Goal: Information Seeking & Learning: Learn about a topic

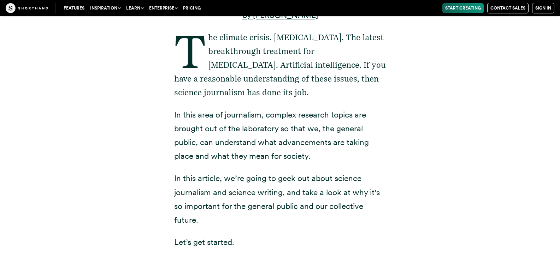
scroll to position [353, 0]
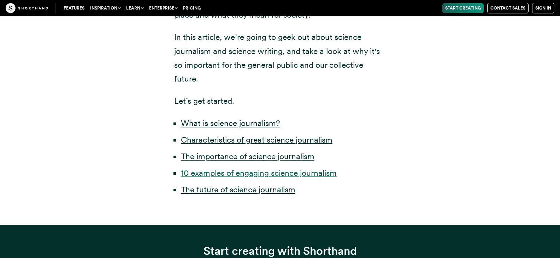
click at [239, 172] on link "10 examples of engaging science journalism" at bounding box center [259, 173] width 156 height 10
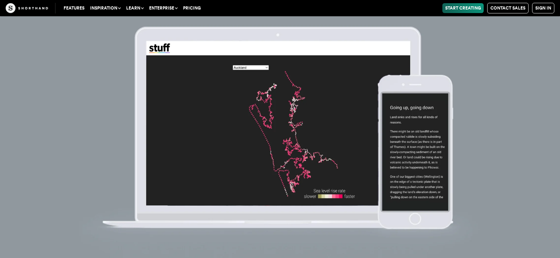
scroll to position [3891, 0]
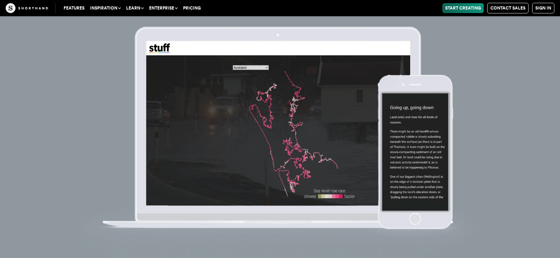
click at [382, 144] on img at bounding box center [280, 129] width 560 height 258
click at [237, 132] on img at bounding box center [280, 129] width 560 height 258
drag, startPoint x: 253, startPoint y: 78, endPoint x: 460, endPoint y: 119, distance: 211.7
click at [254, 78] on img at bounding box center [280, 129] width 560 height 258
click at [451, 127] on img at bounding box center [280, 129] width 560 height 258
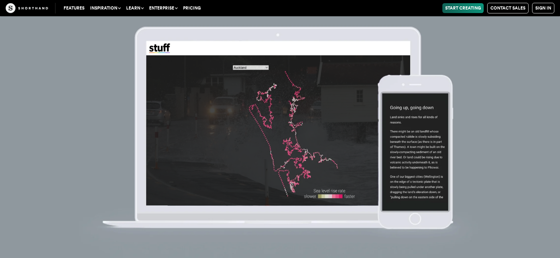
click at [422, 125] on img at bounding box center [280, 129] width 560 height 258
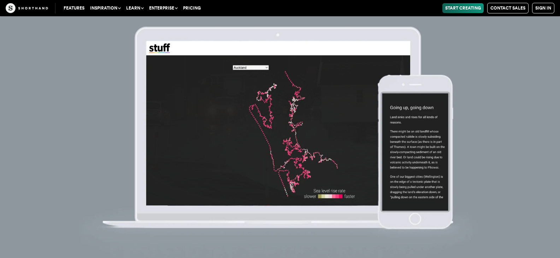
scroll to position [3820, 0]
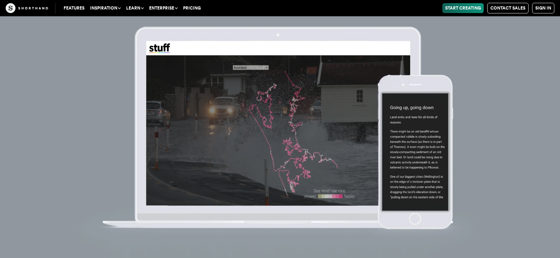
drag, startPoint x: 420, startPoint y: 219, endPoint x: 251, endPoint y: 123, distance: 193.9
click at [418, 219] on img at bounding box center [280, 129] width 560 height 258
click at [258, 49] on img at bounding box center [280, 129] width 560 height 258
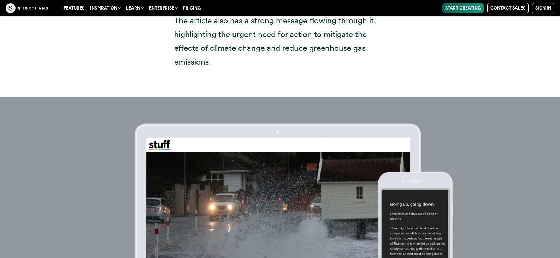
scroll to position [3749, 0]
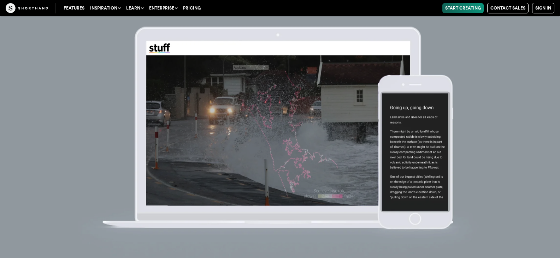
click at [273, 107] on img at bounding box center [280, 129] width 560 height 258
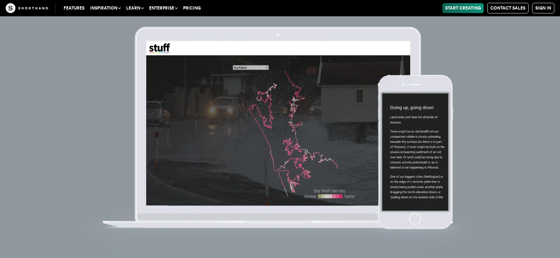
click at [250, 114] on img at bounding box center [280, 129] width 560 height 258
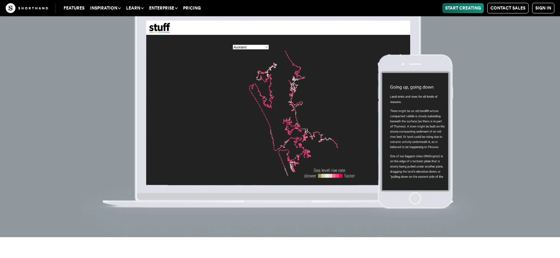
scroll to position [4138, 0]
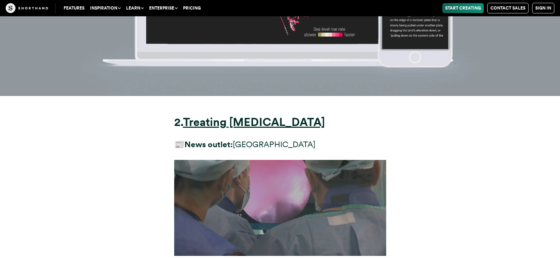
click at [256, 160] on img at bounding box center [280, 208] width 212 height 96
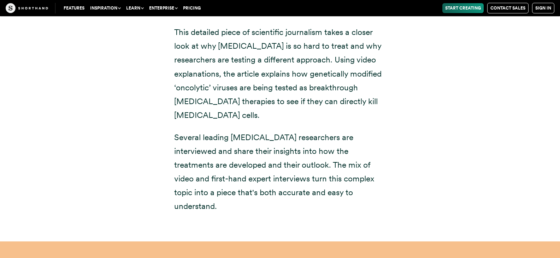
scroll to position [4738, 0]
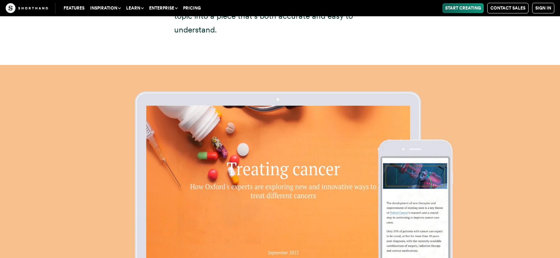
click at [419, 215] on img at bounding box center [280, 194] width 560 height 258
click at [246, 83] on img at bounding box center [280, 194] width 560 height 258
click at [266, 107] on img at bounding box center [280, 194] width 560 height 258
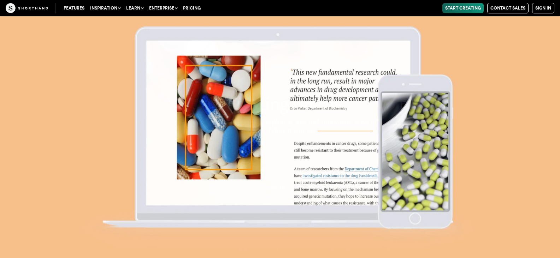
scroll to position [4950, 0]
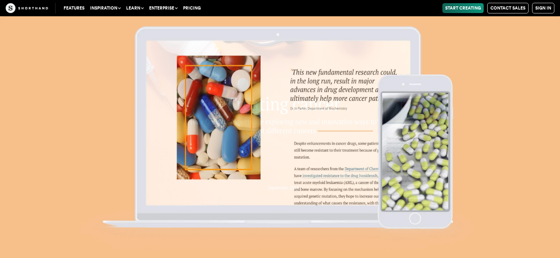
click at [319, 153] on img at bounding box center [280, 129] width 560 height 258
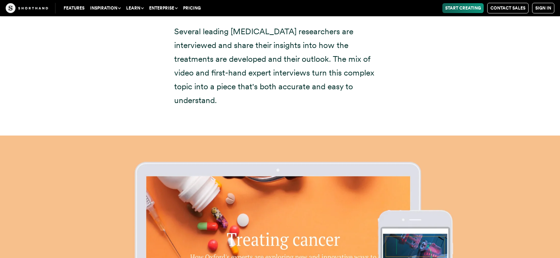
scroll to position [4809, 0]
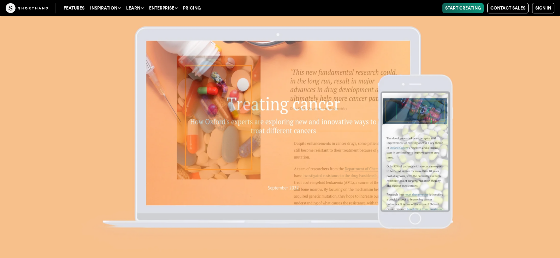
click at [387, 127] on img at bounding box center [280, 129] width 560 height 258
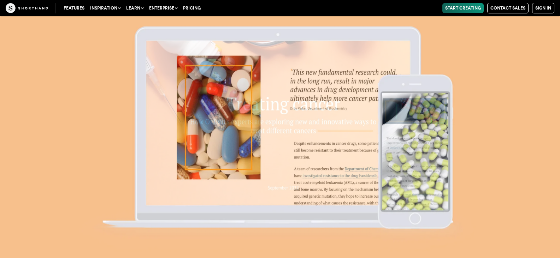
click at [303, 142] on img at bounding box center [280, 129] width 560 height 258
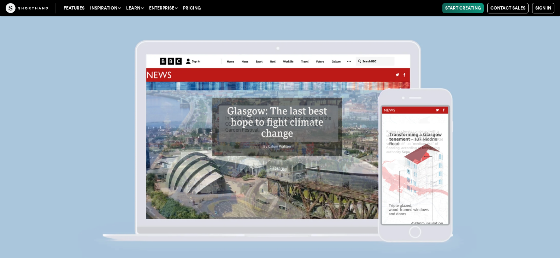
scroll to position [6045, 0]
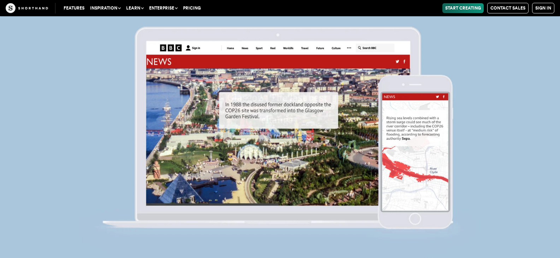
click at [414, 150] on img at bounding box center [280, 129] width 560 height 258
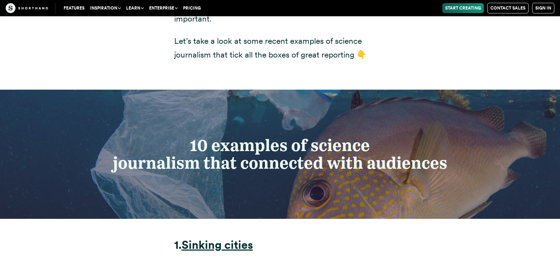
scroll to position [3222, 0]
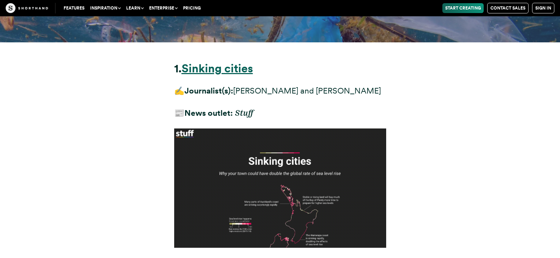
click at [212, 61] on strong "Sinking cities" at bounding box center [217, 68] width 71 height 14
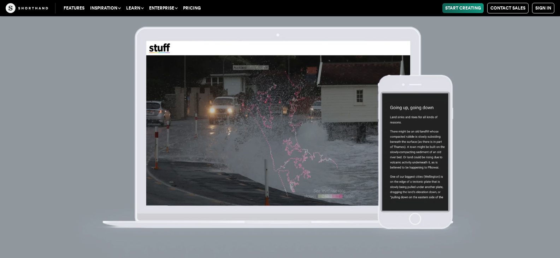
scroll to position [3858, 0]
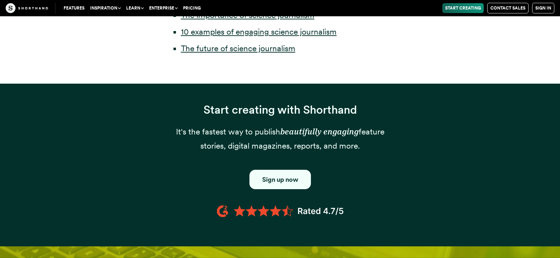
scroll to position [671, 0]
